Goal: Find specific page/section: Find specific page/section

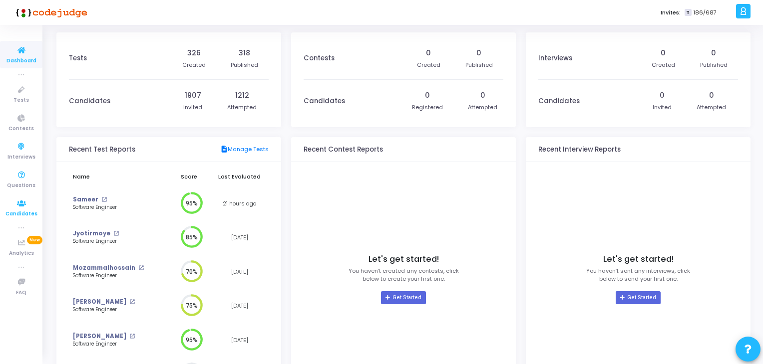
click at [17, 206] on icon at bounding box center [21, 204] width 21 height 12
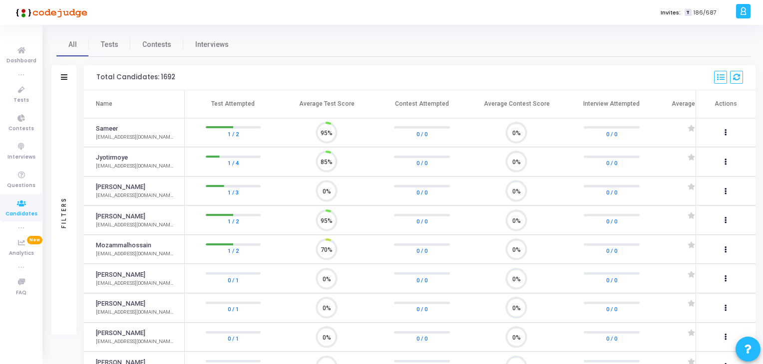
scroll to position [20, 25]
click at [20, 101] on span "Tests" at bounding box center [20, 100] width 15 height 8
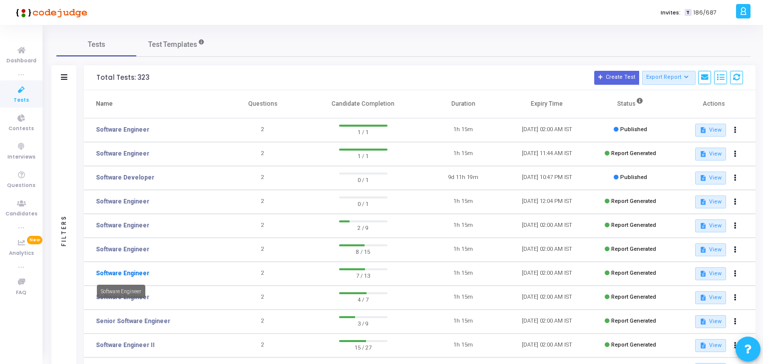
click at [124, 274] on link "Software Engineer" at bounding box center [122, 273] width 53 height 9
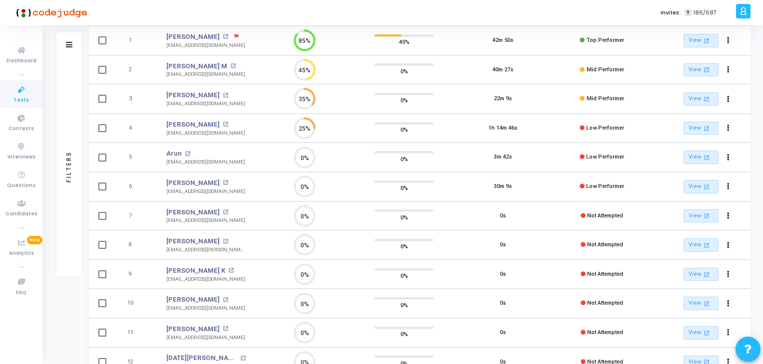
scroll to position [122, 0]
